Goal: Task Accomplishment & Management: Manage account settings

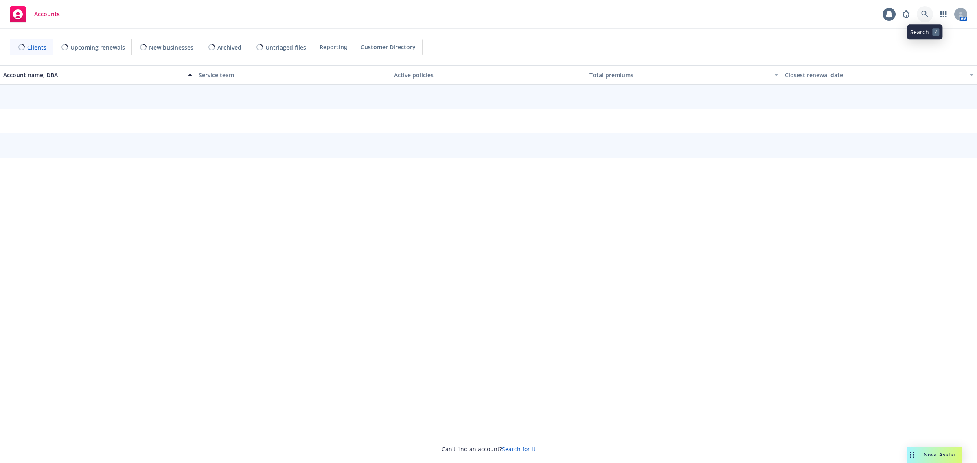
click at [923, 15] on icon at bounding box center [924, 14] width 7 height 7
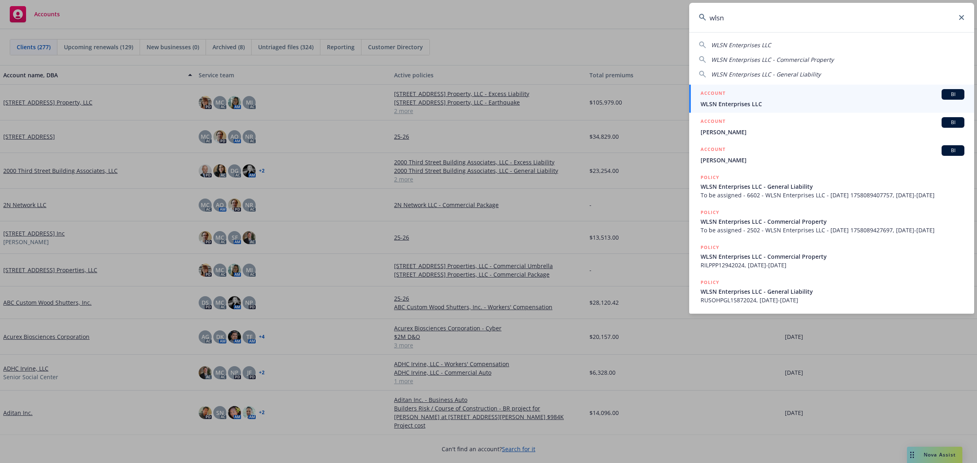
type input "wlsn"
click at [741, 98] on div "ACCOUNT BI" at bounding box center [832, 94] width 264 height 11
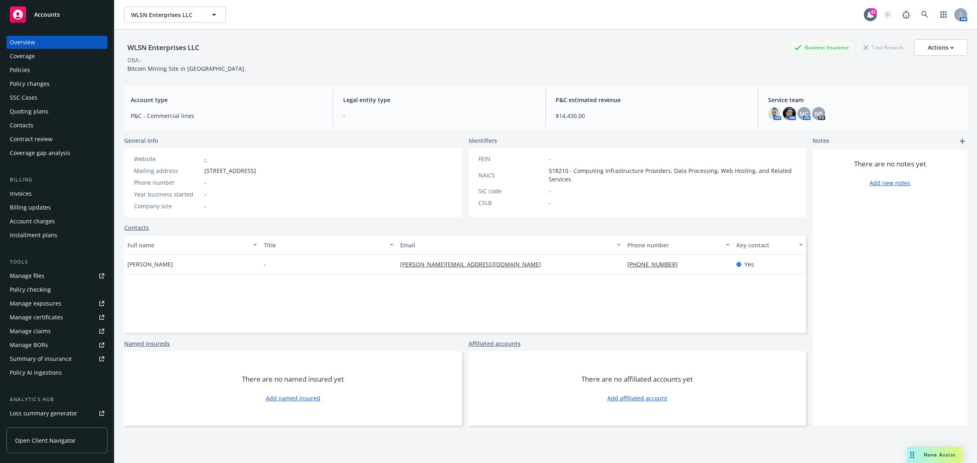
click at [37, 194] on div "Invoices" at bounding box center [57, 193] width 94 height 13
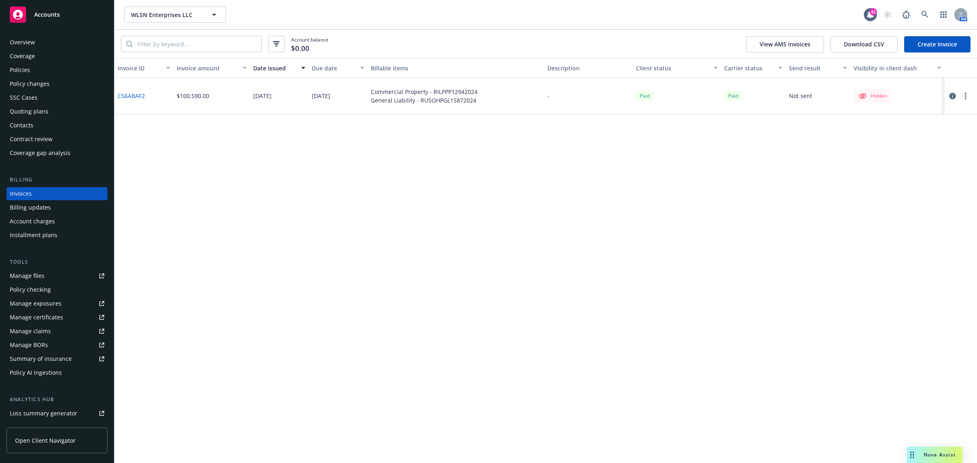
click at [935, 42] on link "Create Invoice" at bounding box center [937, 44] width 66 height 16
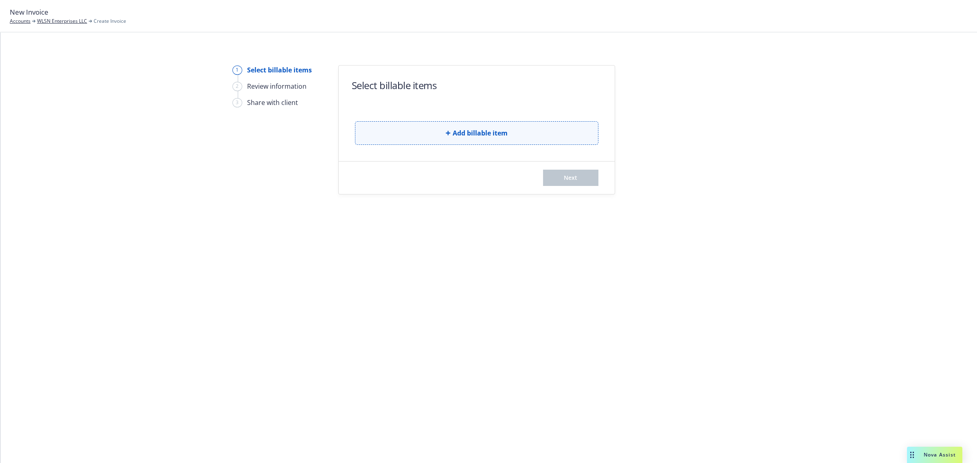
click at [421, 131] on button "Add billable item" at bounding box center [476, 133] width 243 height 24
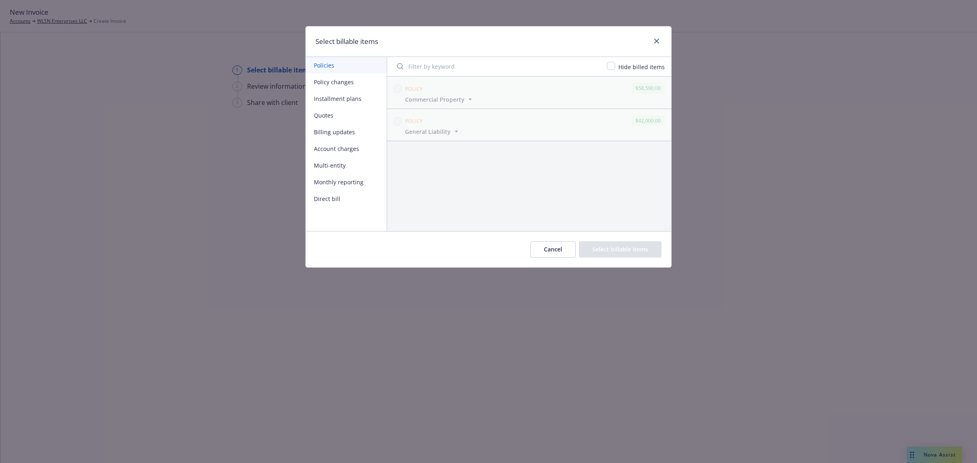
click at [542, 249] on button "Cancel" at bounding box center [552, 249] width 45 height 16
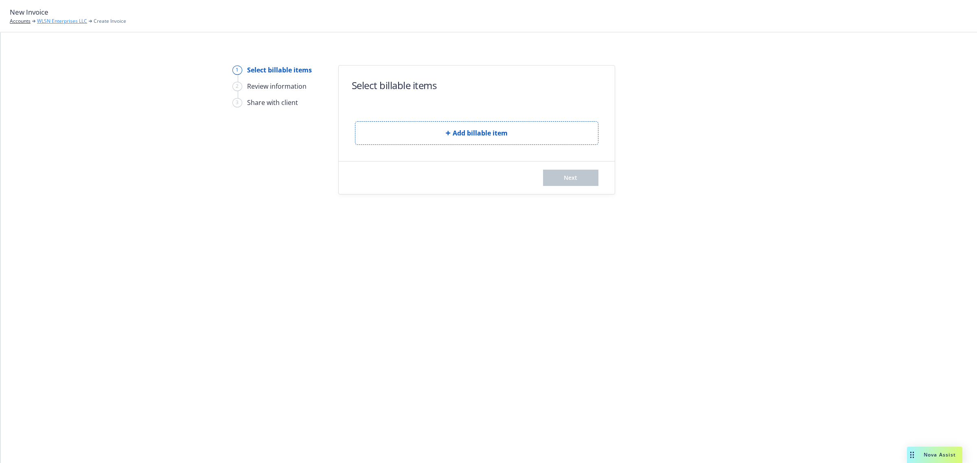
click at [79, 22] on link "WLSN Enterprises LLC" at bounding box center [62, 20] width 50 height 7
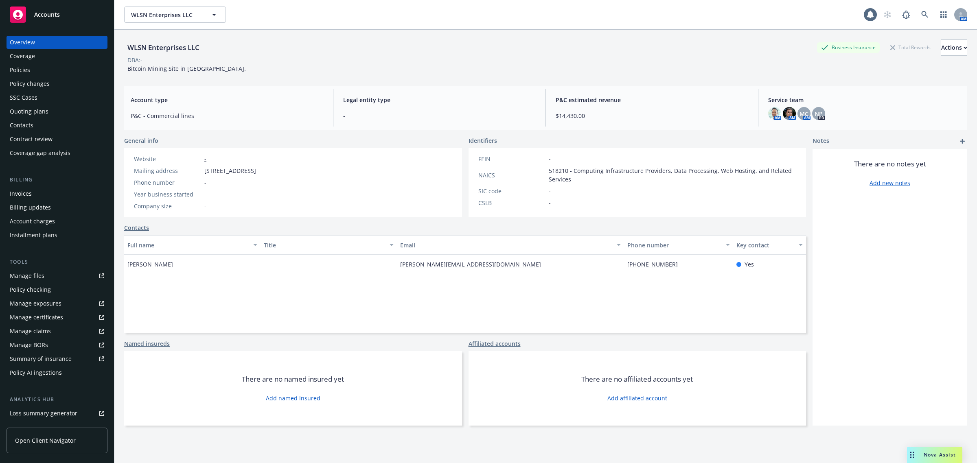
click at [9, 72] on link "Policies" at bounding box center [57, 69] width 101 height 13
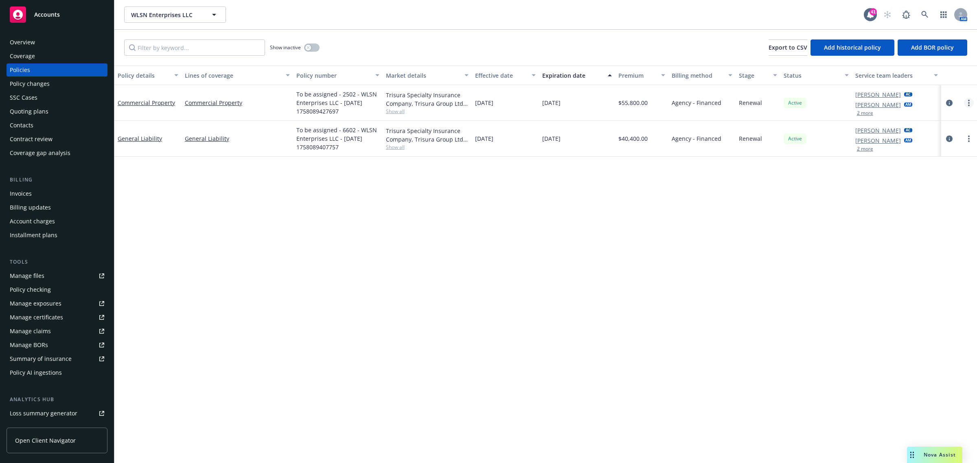
click at [968, 102] on icon "more" at bounding box center [969, 103] width 2 height 7
click at [22, 193] on div "Invoices" at bounding box center [21, 193] width 22 height 13
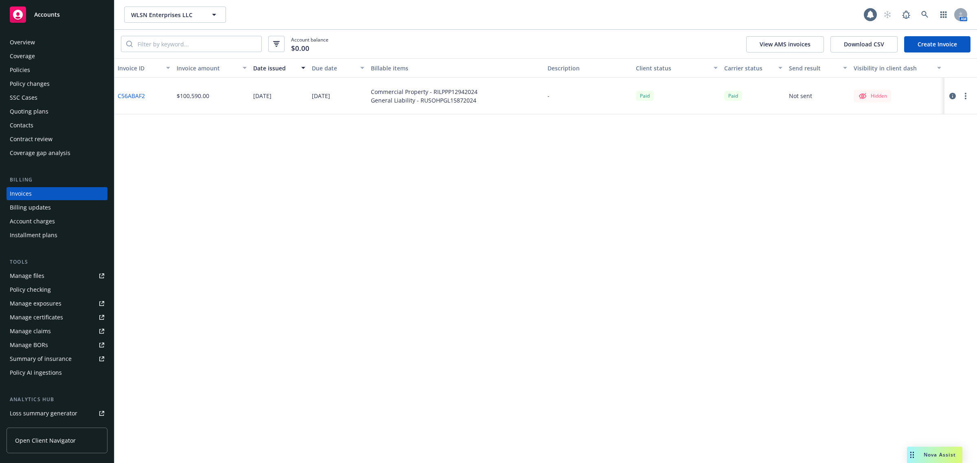
click at [930, 50] on link "Create Invoice" at bounding box center [937, 44] width 66 height 16
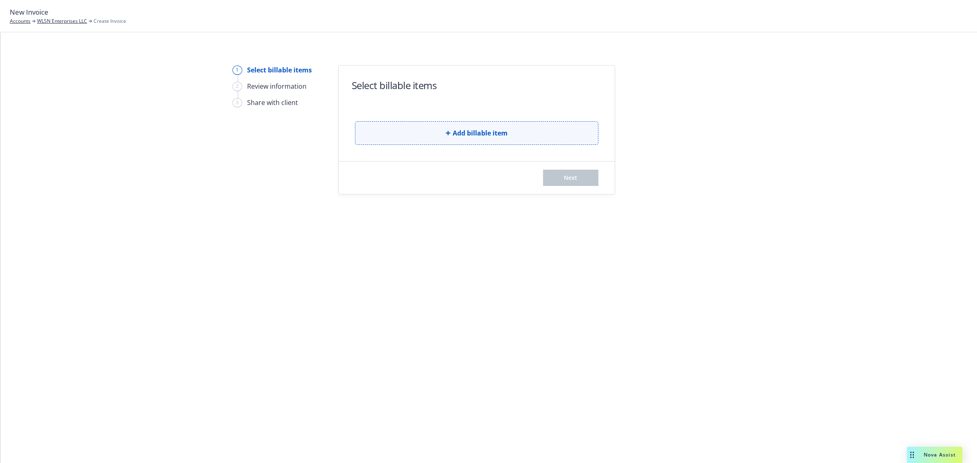
click at [442, 135] on button "Add billable item" at bounding box center [476, 133] width 243 height 24
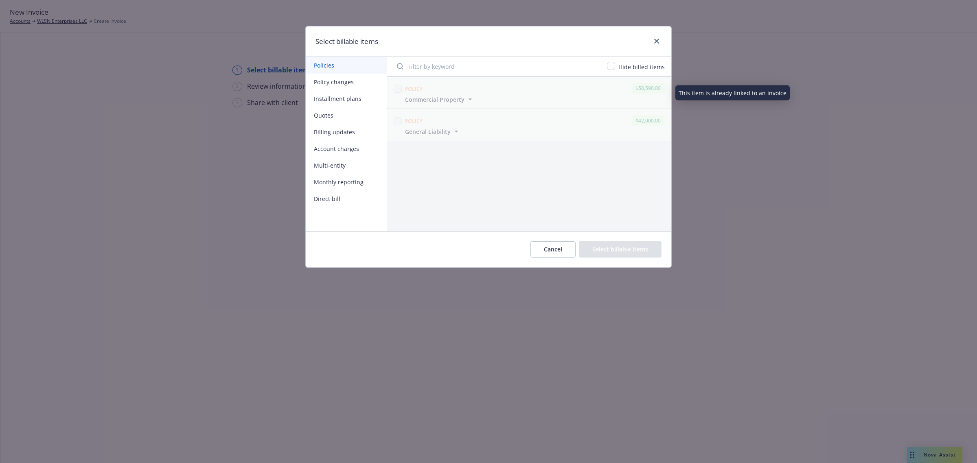
drag, startPoint x: 413, startPoint y: 87, endPoint x: 452, endPoint y: 100, distance: 40.7
click at [414, 87] on span "Policy" at bounding box center [414, 88] width 18 height 7
click at [549, 247] on button "Cancel" at bounding box center [552, 249] width 45 height 16
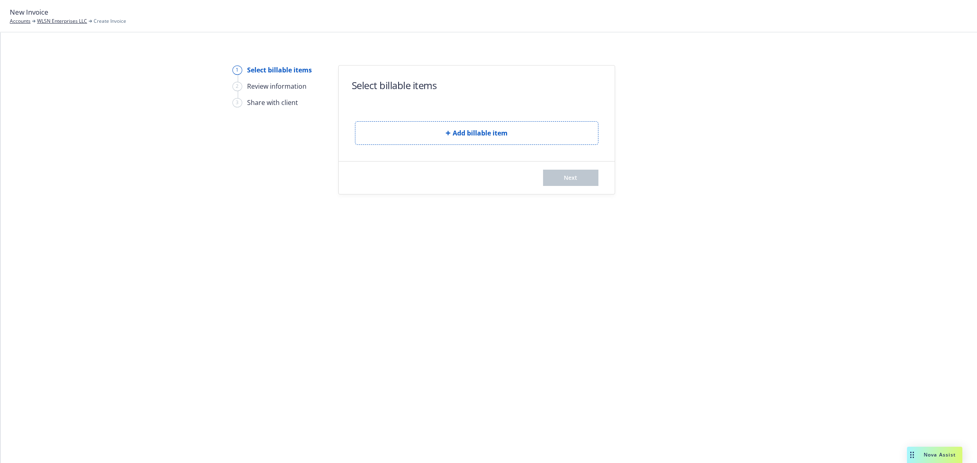
click at [265, 66] on div "Select billable items" at bounding box center [279, 70] width 65 height 10
click at [59, 25] on div "New Invoice Accounts WLSN Enterprises LLC Create Invoice" at bounding box center [488, 16] width 977 height 33
click at [58, 22] on link "WLSN Enterprises LLC" at bounding box center [62, 20] width 50 height 7
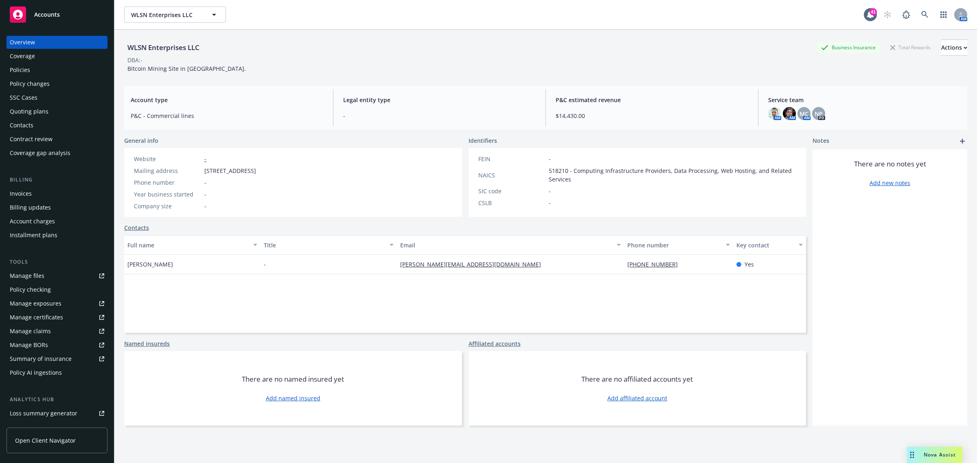
click at [20, 70] on div "Policies" at bounding box center [20, 69] width 20 height 13
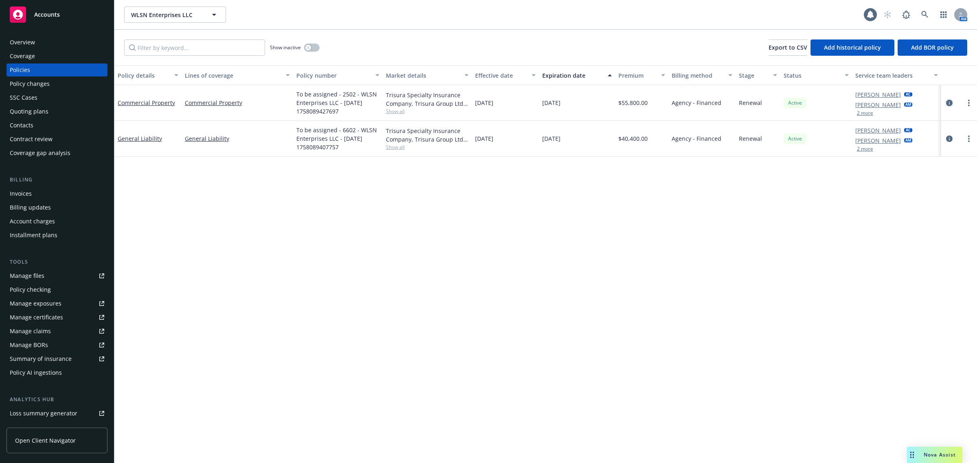
click at [949, 101] on icon "circleInformation" at bounding box center [949, 103] width 7 height 7
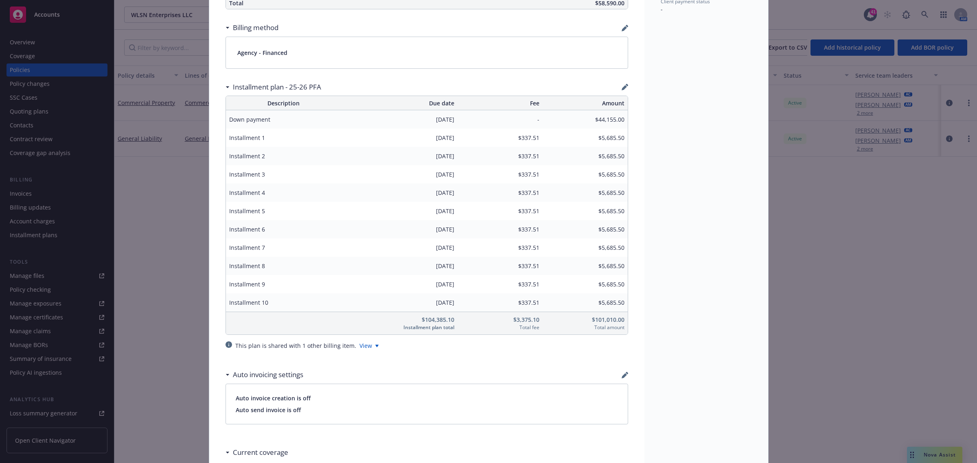
scroll to position [560, 0]
click at [359, 347] on div "View" at bounding box center [368, 345] width 19 height 9
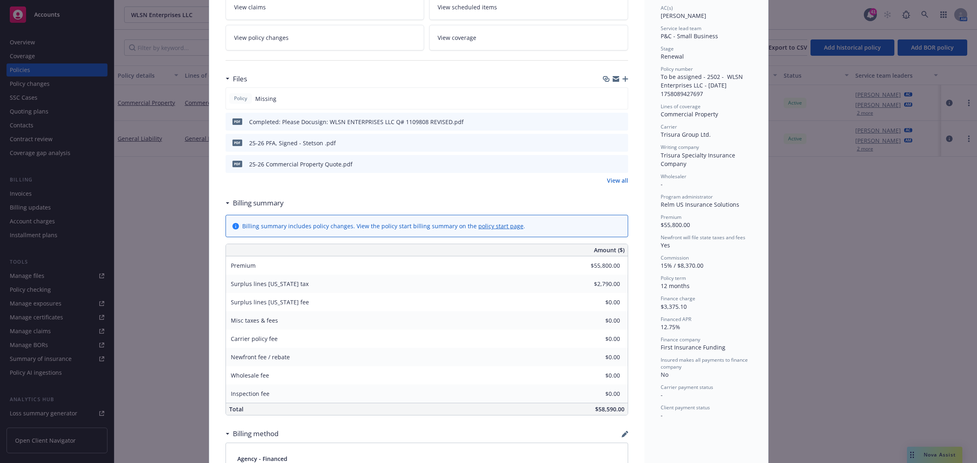
scroll to position [0, 0]
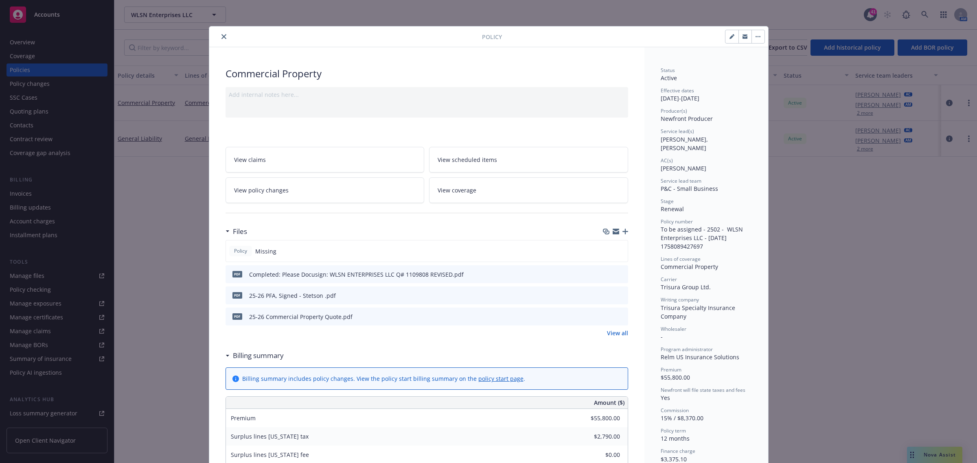
click at [221, 35] on icon "close" at bounding box center [223, 36] width 5 height 5
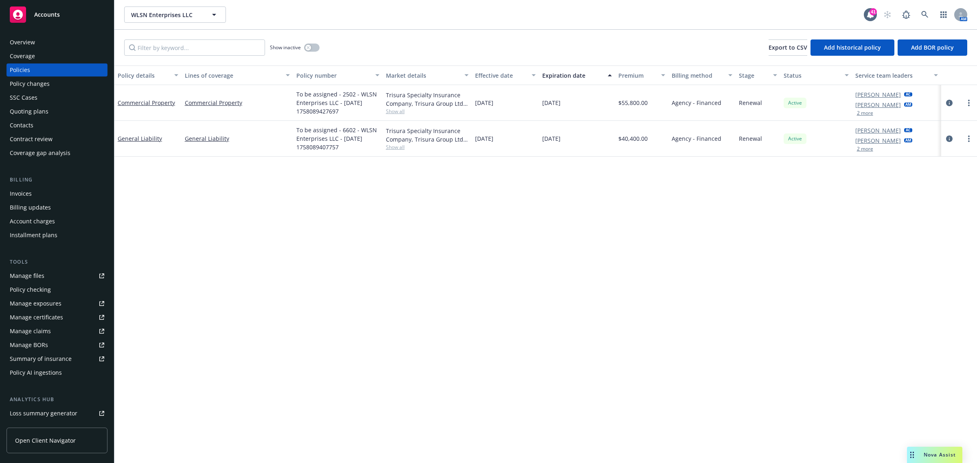
click at [49, 190] on div "Invoices" at bounding box center [57, 193] width 94 height 13
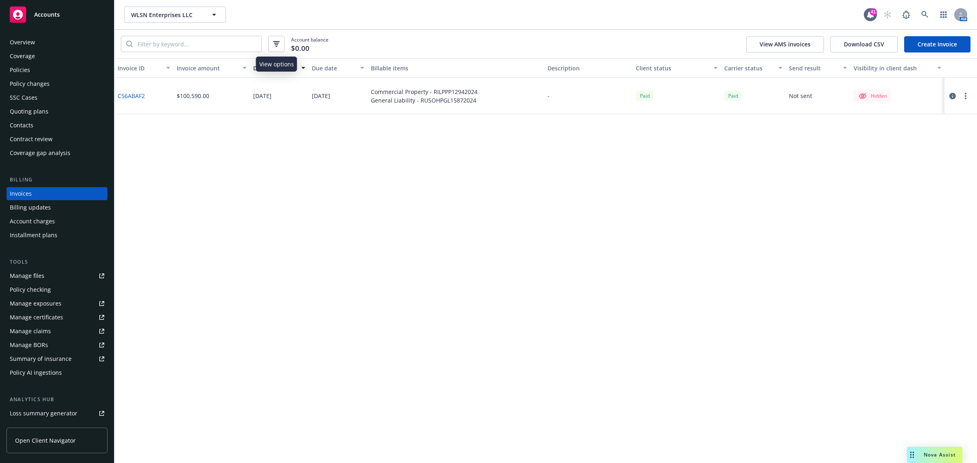
click at [269, 48] on button "button" at bounding box center [276, 44] width 16 height 16
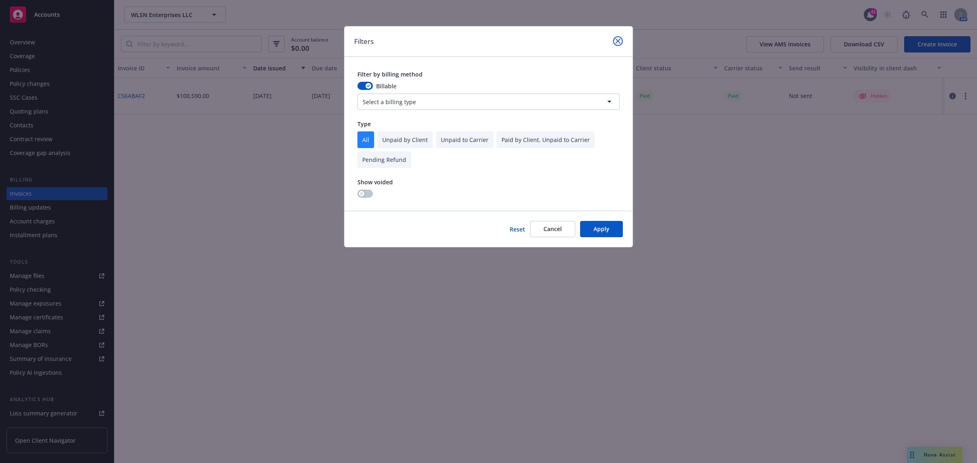
click at [620, 42] on link "close" at bounding box center [618, 41] width 10 height 10
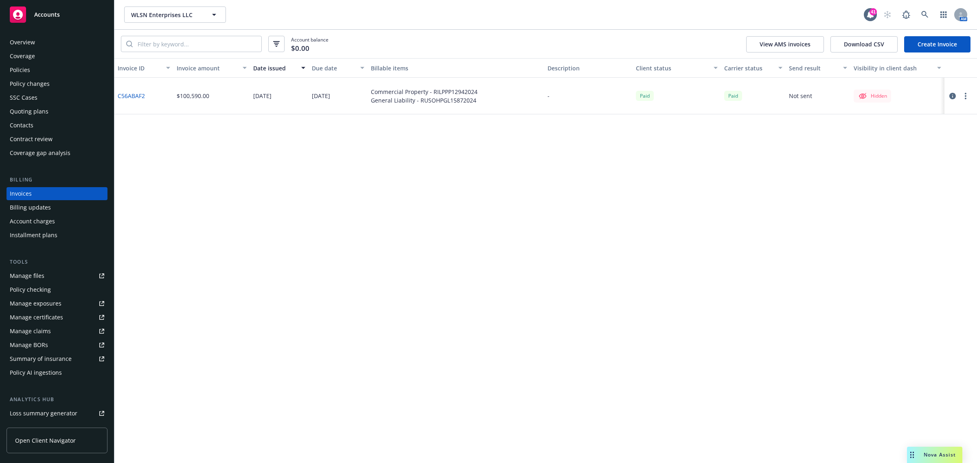
click at [949, 52] on link "Create Invoice" at bounding box center [937, 44] width 66 height 16
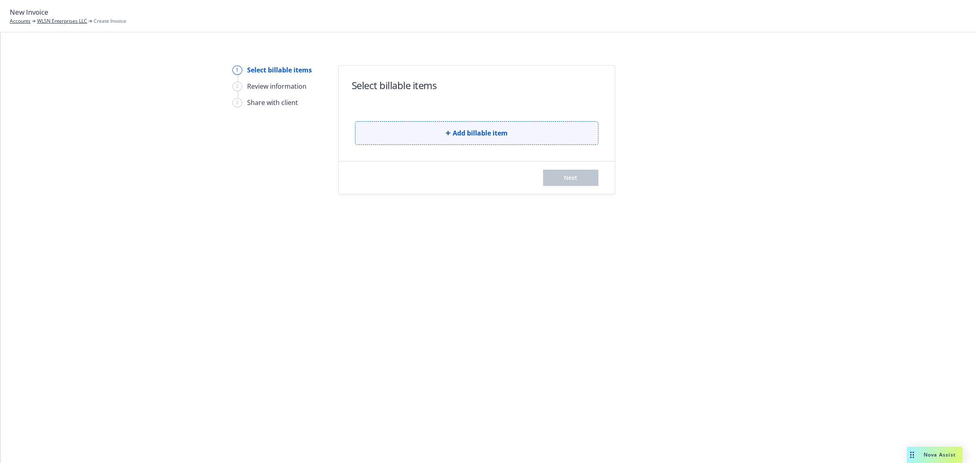
click at [513, 131] on button "Add billable item" at bounding box center [476, 133] width 243 height 24
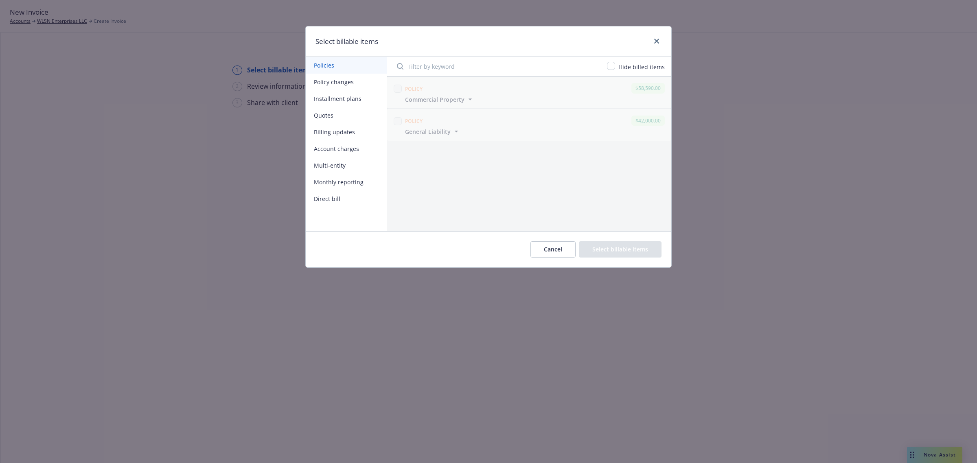
click at [351, 98] on button "Installment plans" at bounding box center [346, 98] width 81 height 17
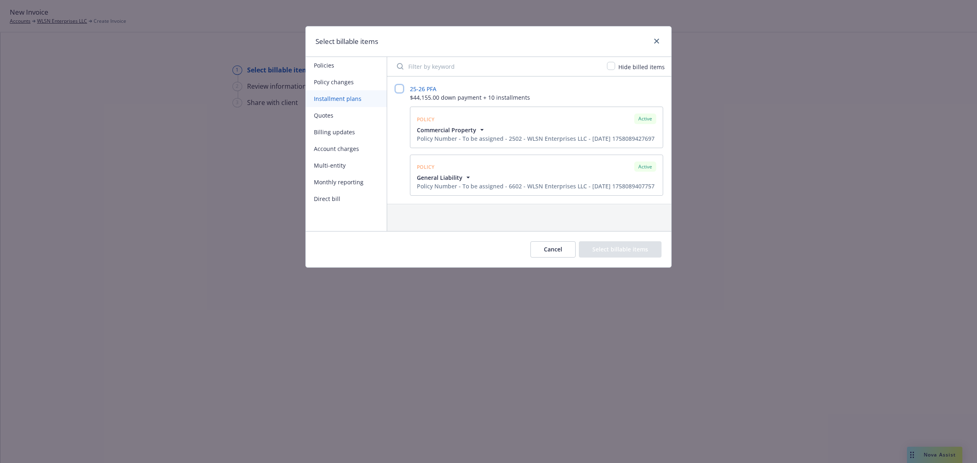
click at [400, 90] on input "checkbox" at bounding box center [399, 89] width 8 height 8
checkbox input "false"
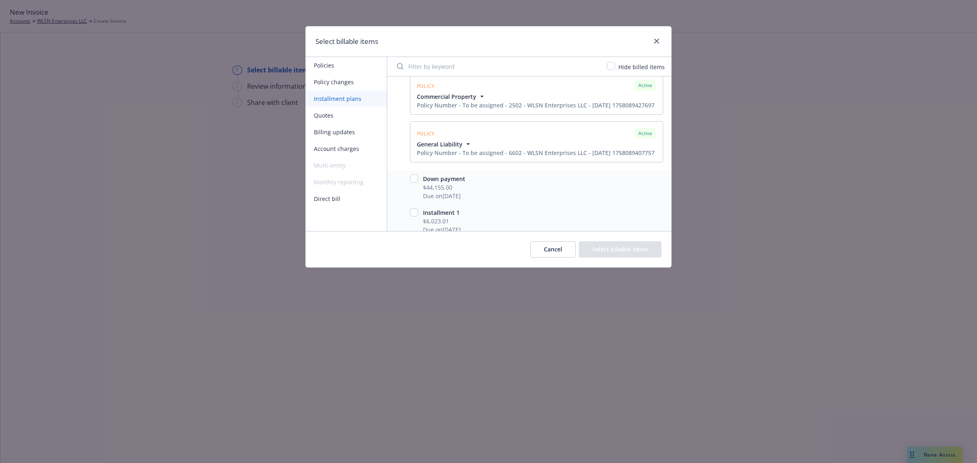
scroll to position [51, 0]
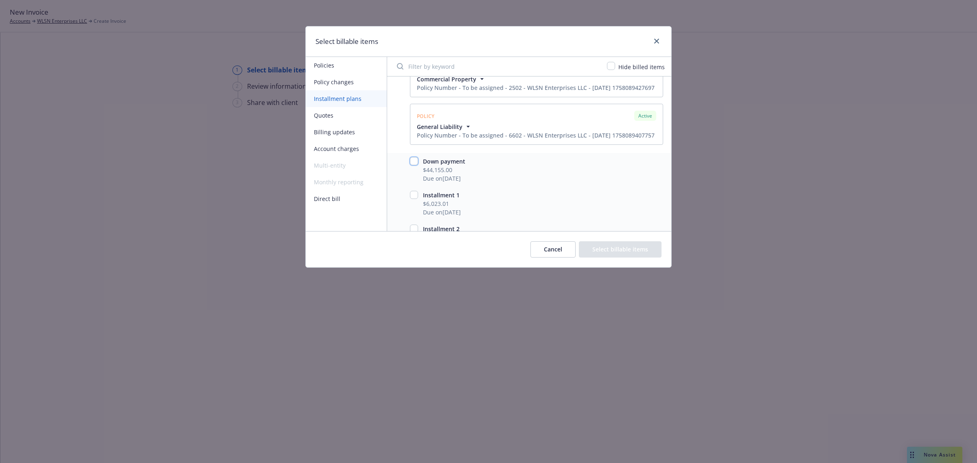
click at [416, 165] on input "checkbox" at bounding box center [414, 161] width 8 height 8
checkbox input "true"
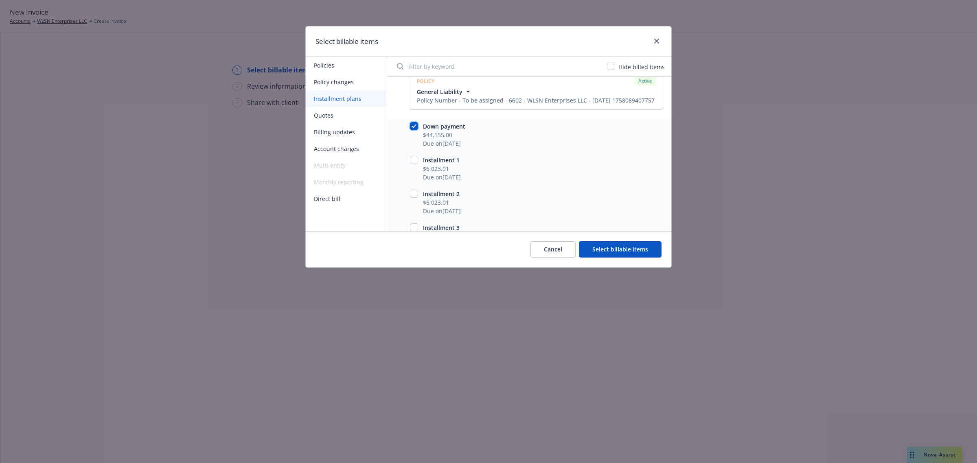
scroll to position [102, 0]
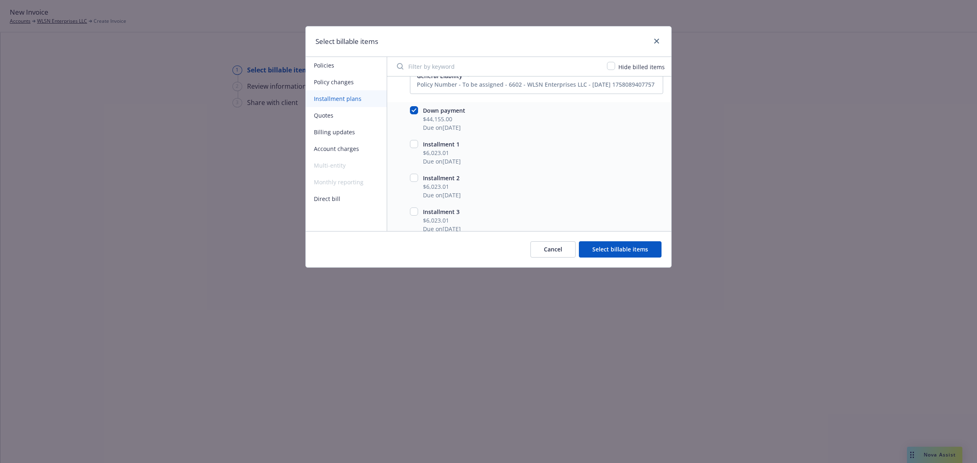
click at [621, 247] on button "Select billable items" at bounding box center [620, 249] width 83 height 16
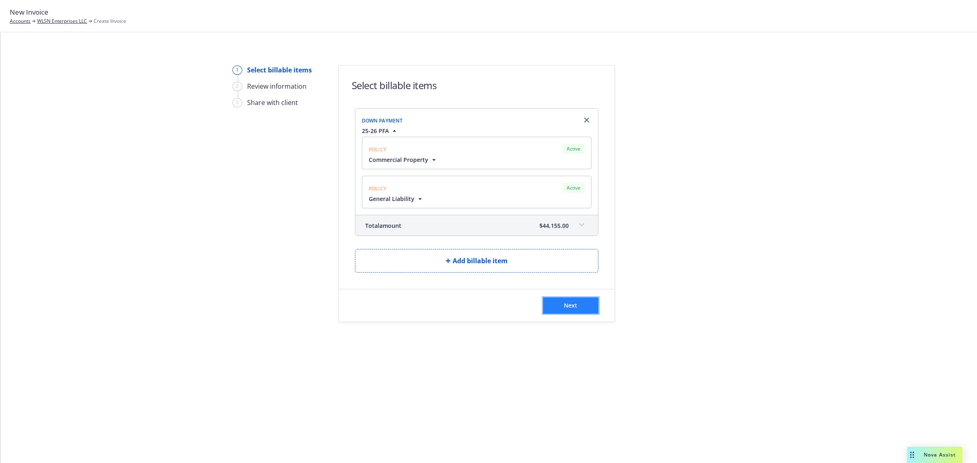
click at [566, 308] on span "Next" at bounding box center [570, 306] width 13 height 8
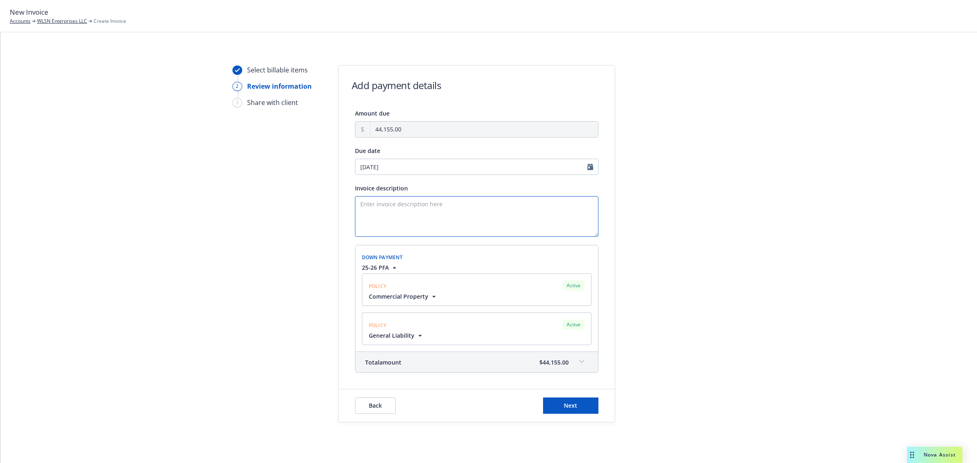
click at [446, 215] on textarea "Invoice description" at bounding box center [476, 216] width 243 height 41
type textarea "P"
paste textarea "Commercial Property"
paste textarea "General Liability"
click at [355, 202] on textarea "Commercial Property and General Liability" at bounding box center [476, 216] width 243 height 41
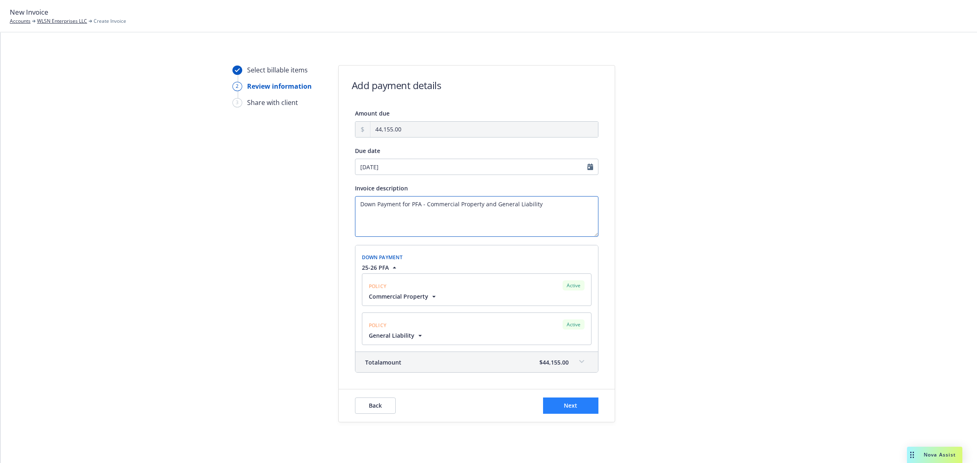
type textarea "Down Payment for PFA - Commercial Property and General Liability"
click at [572, 410] on button "Next" at bounding box center [570, 406] width 55 height 16
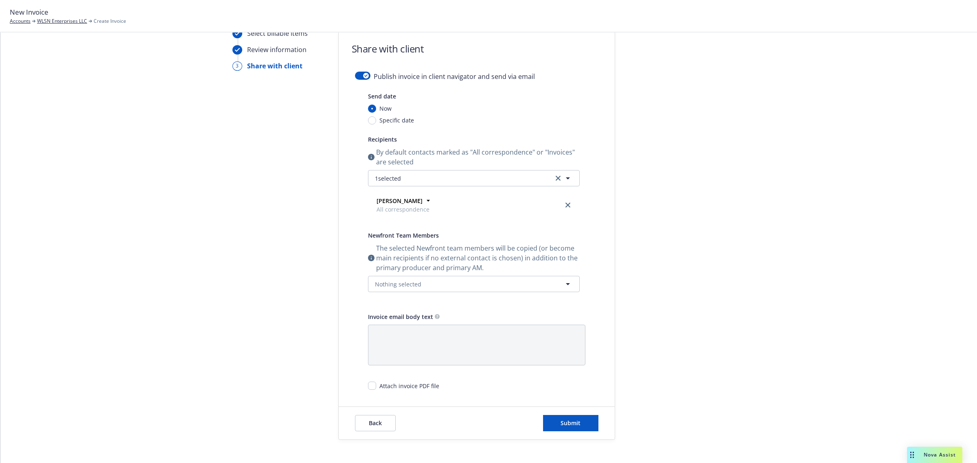
scroll to position [66, 0]
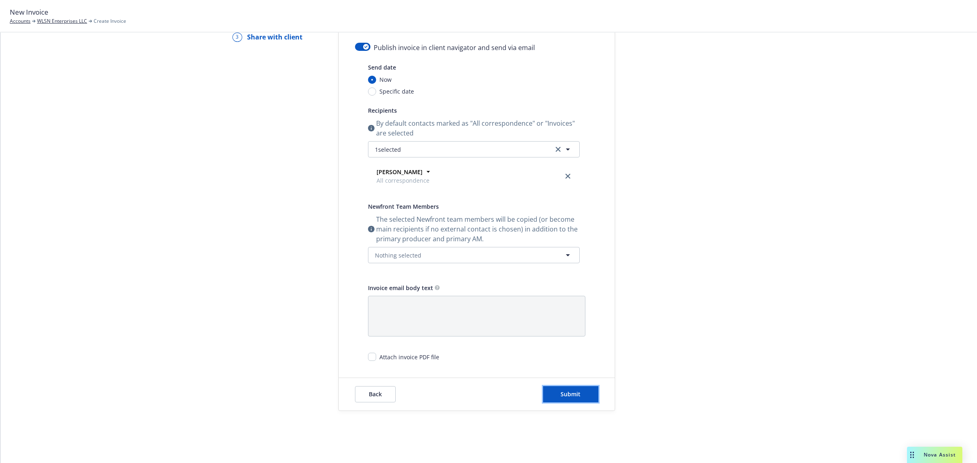
click at [555, 399] on button "Submit" at bounding box center [570, 394] width 55 height 16
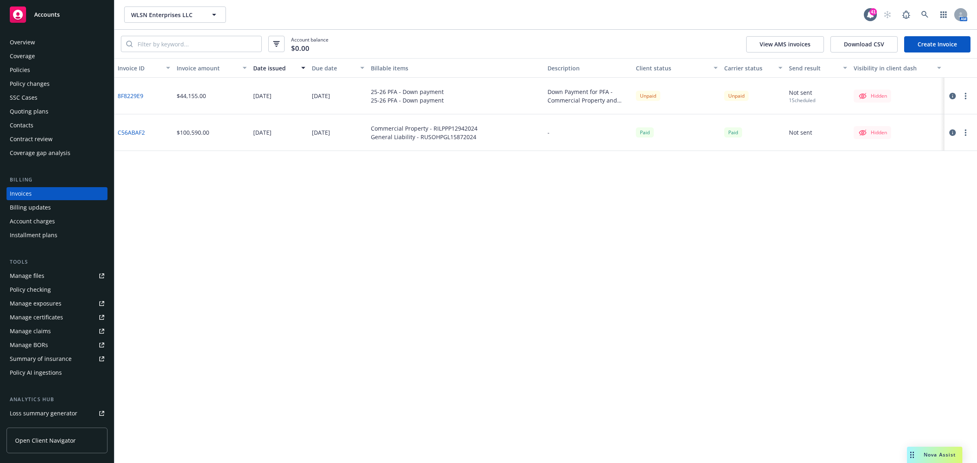
click at [962, 94] on button "button" at bounding box center [965, 96] width 10 height 10
click at [929, 165] on link "Make it visible in client dash" at bounding box center [918, 161] width 104 height 16
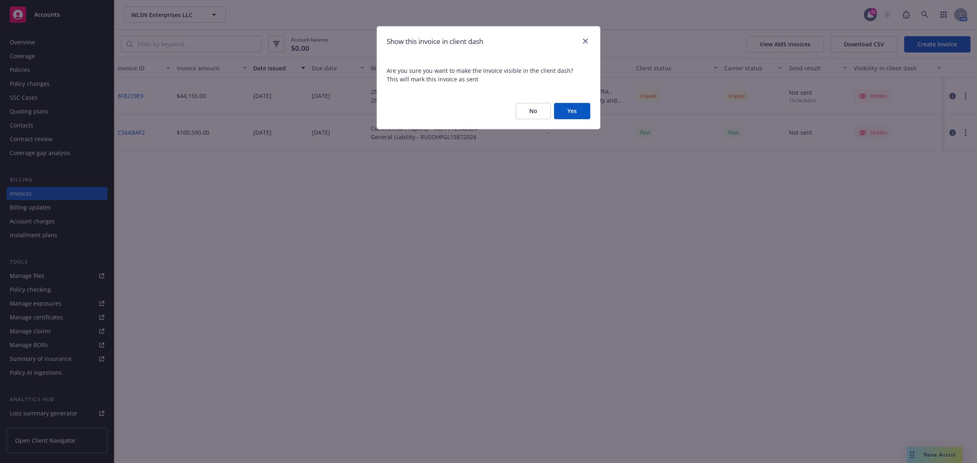
click at [577, 112] on button "Yes" at bounding box center [572, 111] width 36 height 16
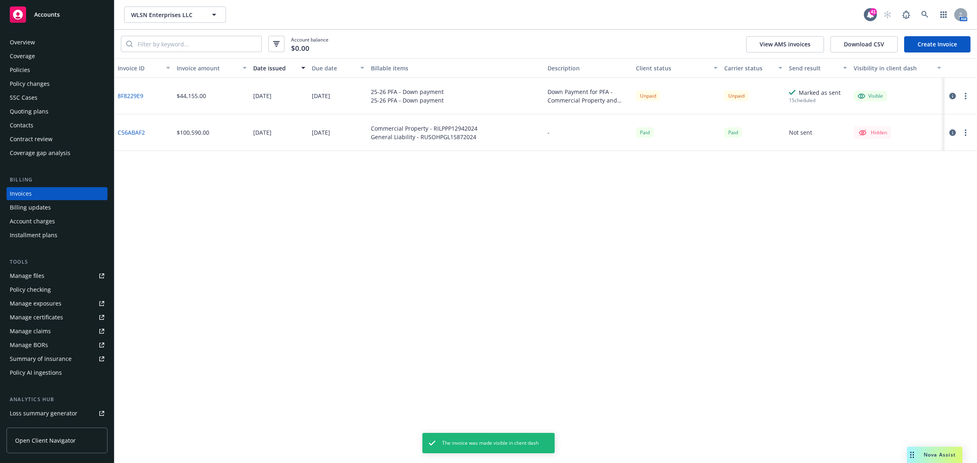
click at [953, 98] on button "button" at bounding box center [952, 96] width 10 height 10
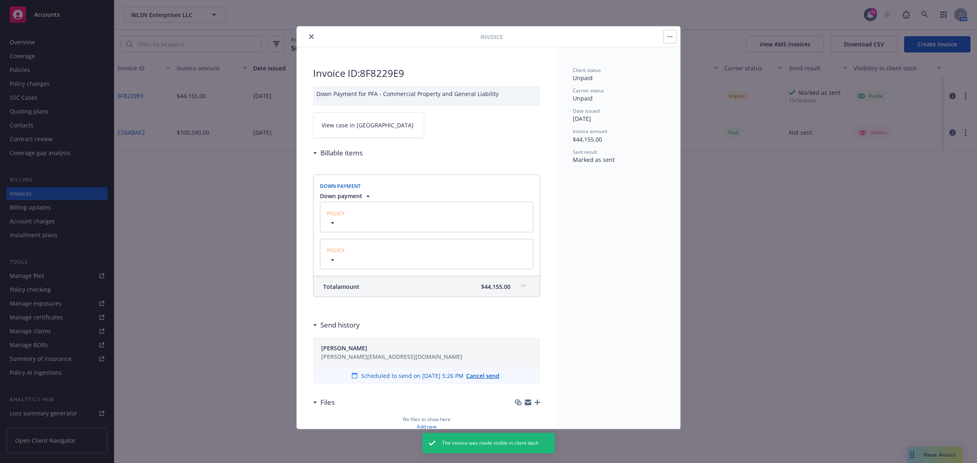
click at [367, 122] on link "View case in SSC" at bounding box center [368, 125] width 111 height 26
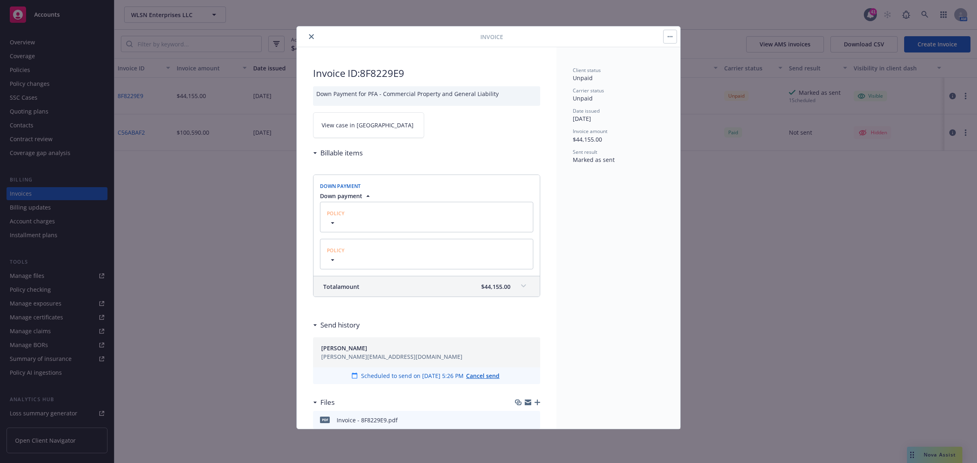
click at [308, 37] on button "close" at bounding box center [311, 37] width 10 height 10
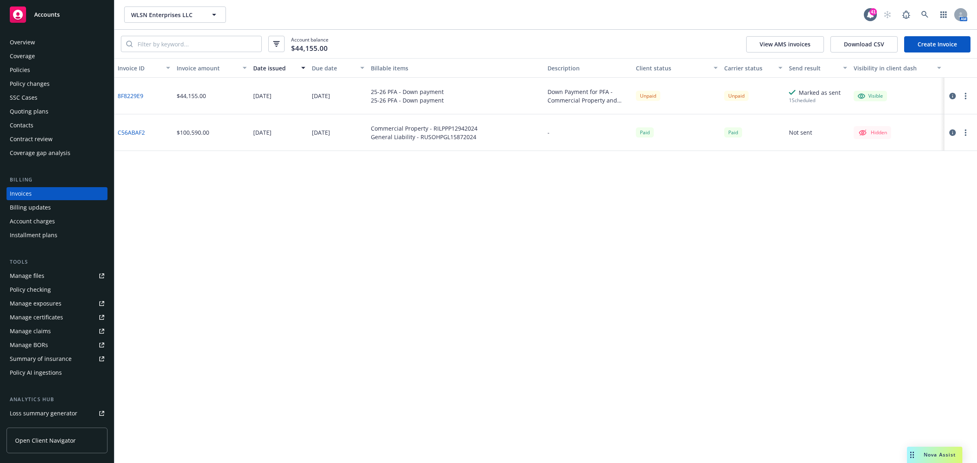
click at [55, 43] on div "Overview" at bounding box center [57, 42] width 94 height 13
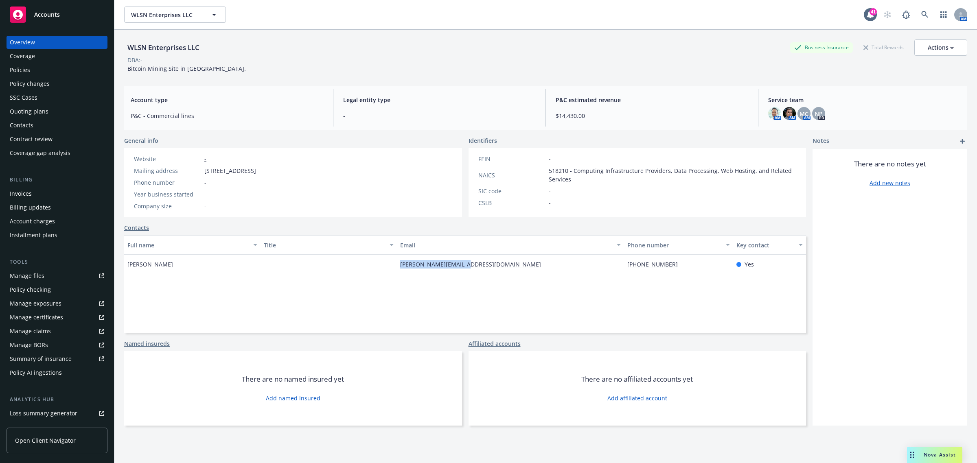
drag, startPoint x: 470, startPoint y: 258, endPoint x: 396, endPoint y: 258, distance: 74.5
click at [397, 258] on div "[PERSON_NAME][EMAIL_ADDRESS][DOMAIN_NAME]" at bounding box center [510, 265] width 227 height 20
copy link "[PERSON_NAME][EMAIL_ADDRESS][DOMAIN_NAME]"
click at [55, 70] on div "Policies" at bounding box center [57, 69] width 94 height 13
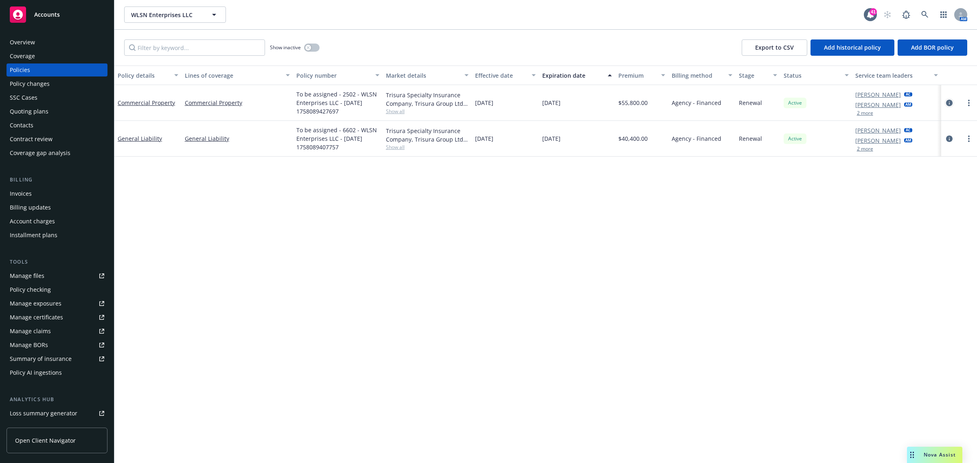
click at [947, 102] on icon "circleInformation" at bounding box center [949, 103] width 7 height 7
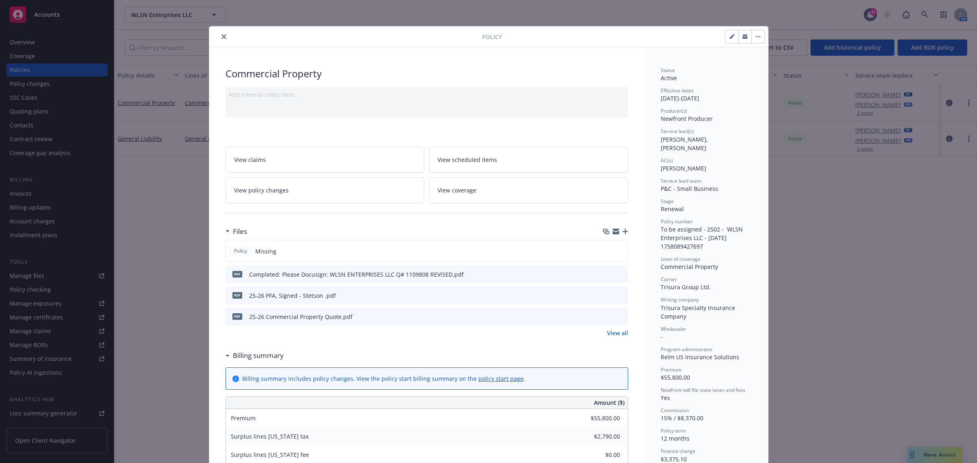
click at [615, 334] on link "View all" at bounding box center [617, 333] width 21 height 9
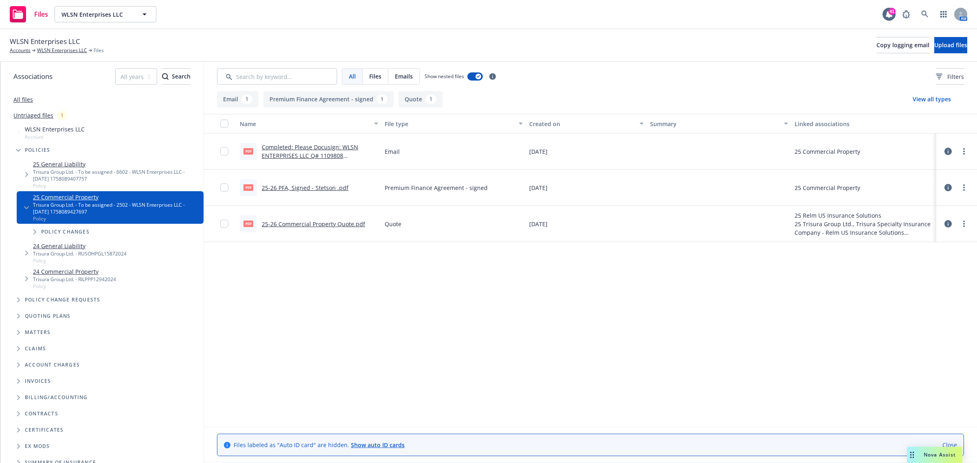
click at [290, 225] on link "25-26 Commercial Property Quote.pdf" at bounding box center [313, 224] width 103 height 8
click at [63, 46] on span "WLSN Enterprises LLC" at bounding box center [45, 41] width 70 height 11
click at [61, 51] on link "WLSN Enterprises LLC" at bounding box center [62, 50] width 50 height 7
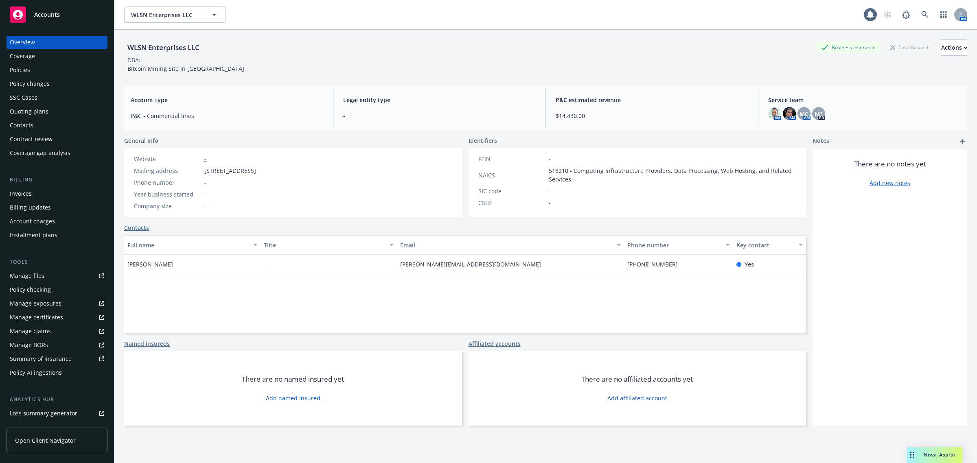
click at [54, 76] on div "Policies" at bounding box center [57, 69] width 94 height 13
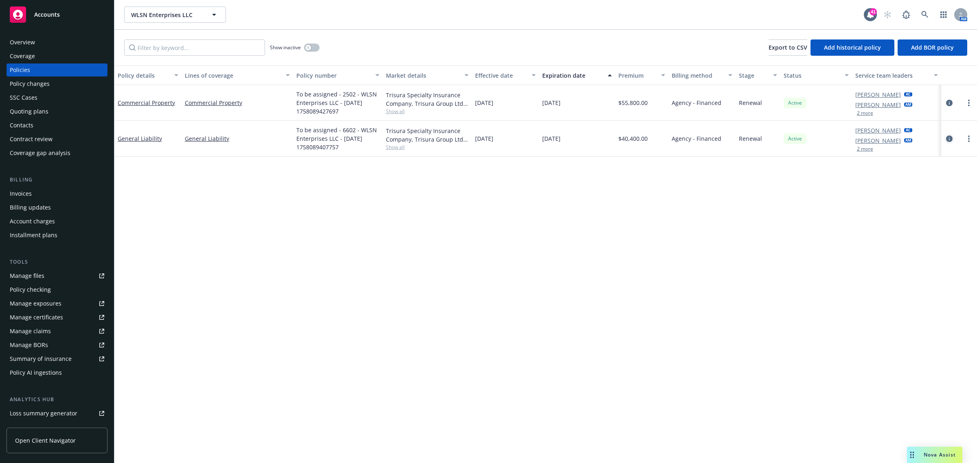
click at [949, 137] on icon "circleInformation" at bounding box center [949, 139] width 7 height 7
